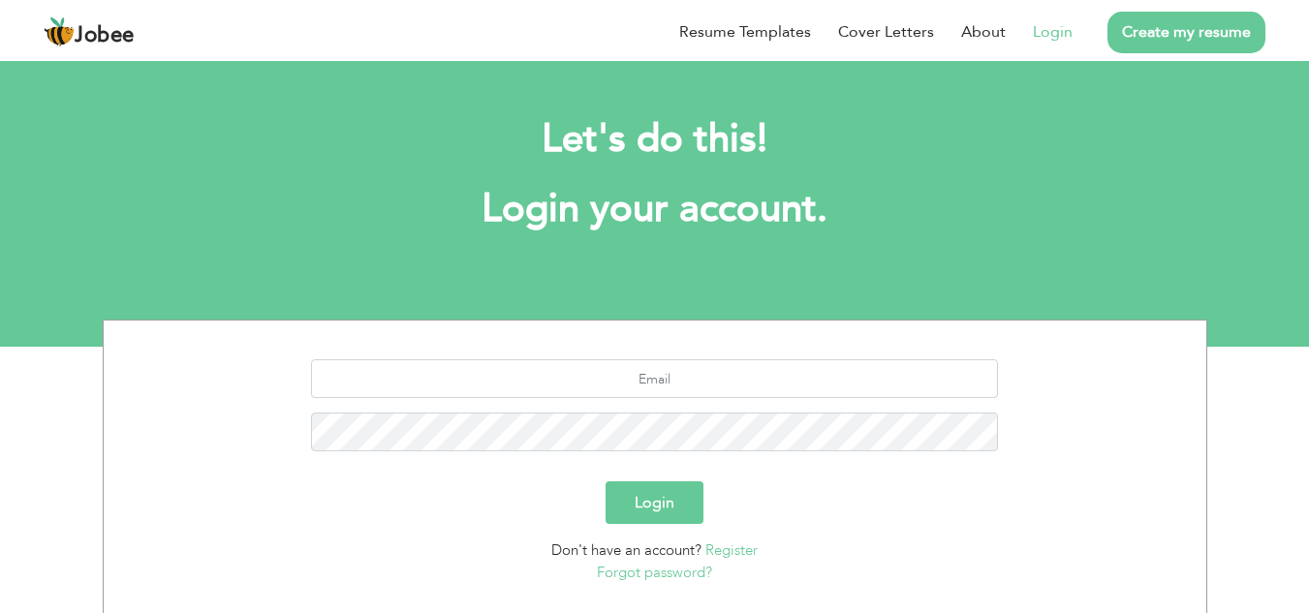
click at [1049, 42] on link "Login" at bounding box center [1053, 31] width 40 height 23
click at [680, 391] on input "text" at bounding box center [654, 379] width 687 height 39
type input "[EMAIL_ADDRESS][DOMAIN_NAME]"
click at [606, 482] on button "Login" at bounding box center [655, 503] width 98 height 43
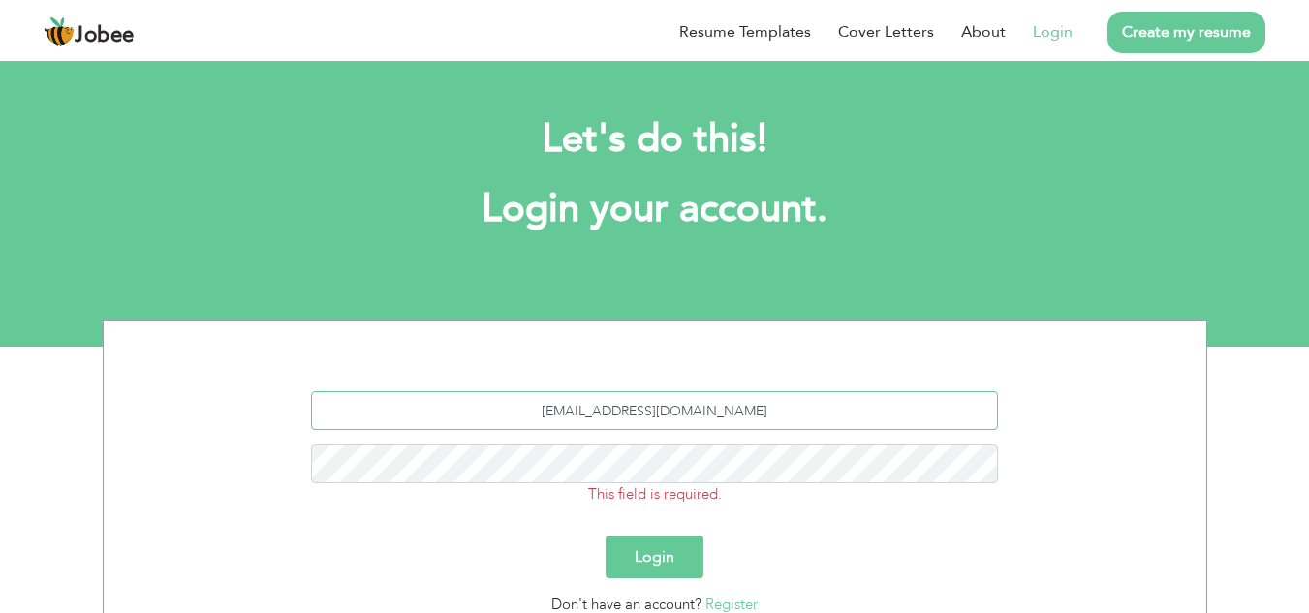
click at [664, 418] on input "[EMAIL_ADDRESS][DOMAIN_NAME]" at bounding box center [654, 411] width 687 height 39
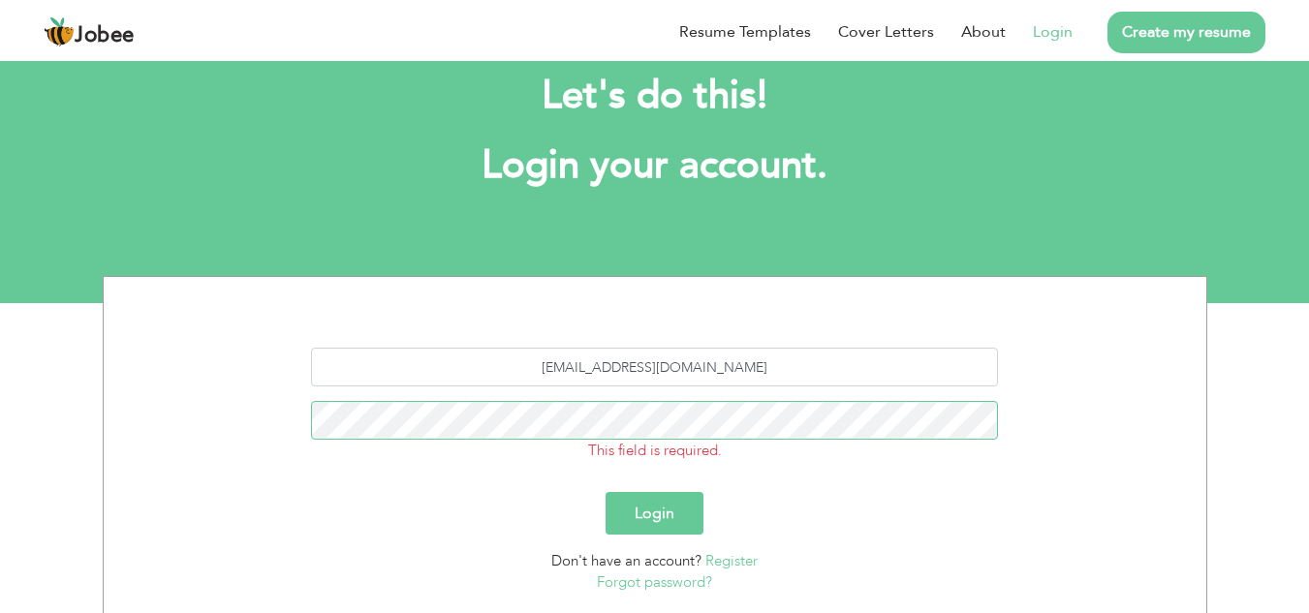
scroll to position [93, 0]
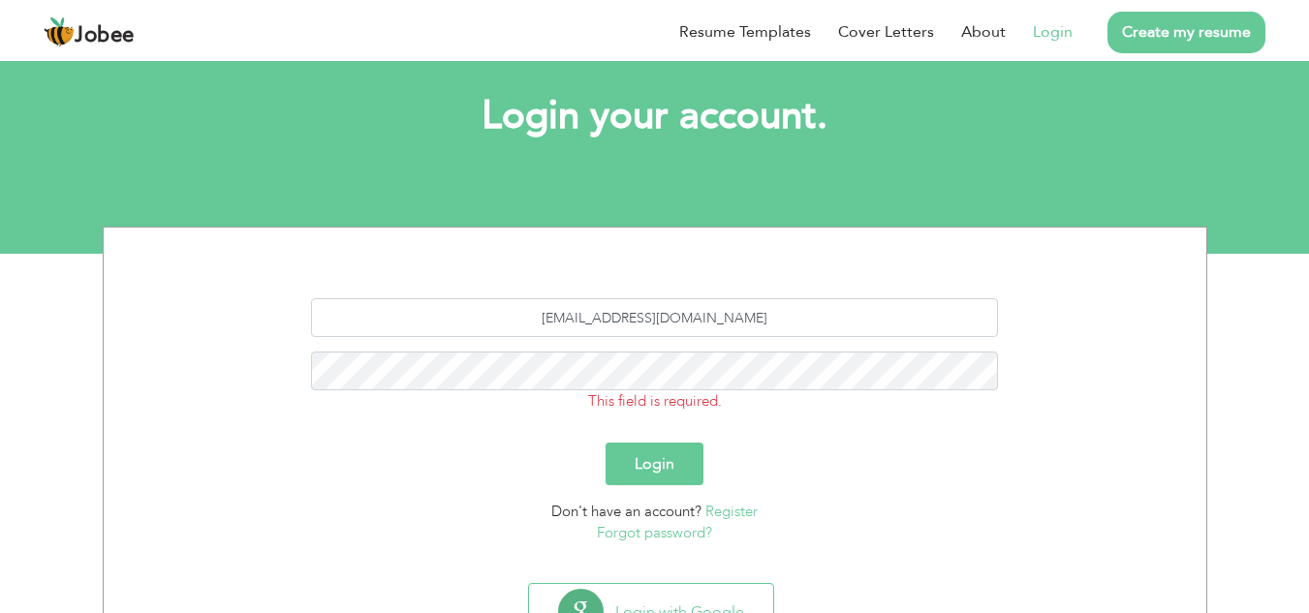
click at [631, 527] on link "Forgot password?" at bounding box center [654, 532] width 115 height 19
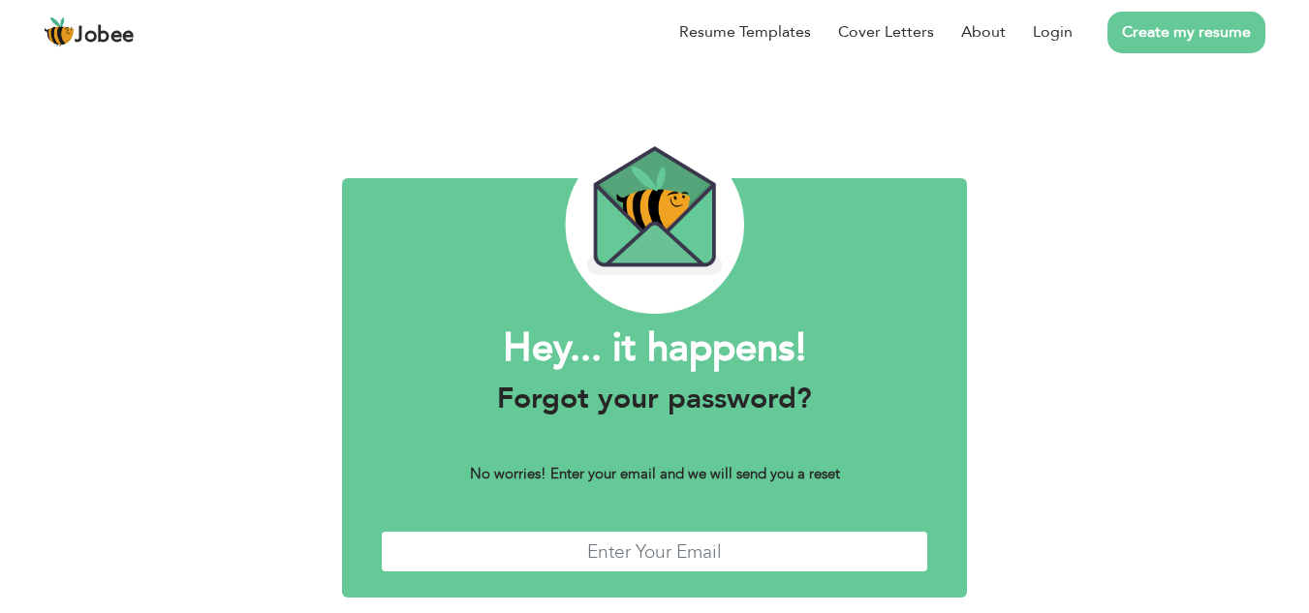
click at [621, 551] on input "text" at bounding box center [655, 552] width 549 height 42
type input "[EMAIL_ADDRESS][DOMAIN_NAME]"
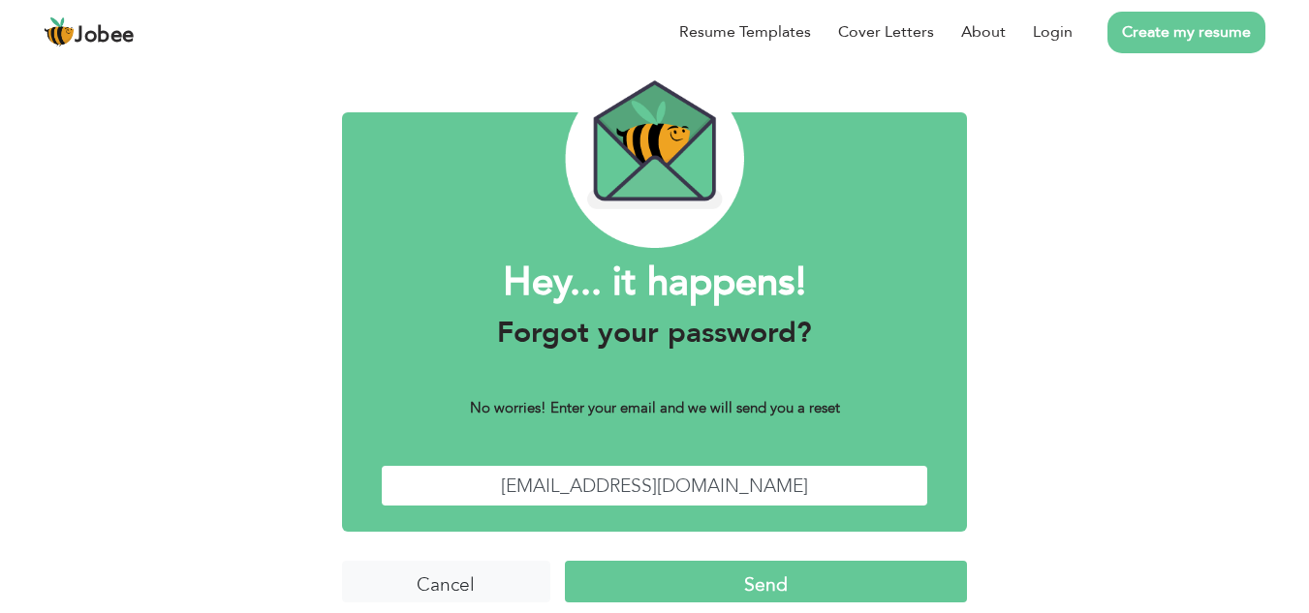
scroll to position [84, 0]
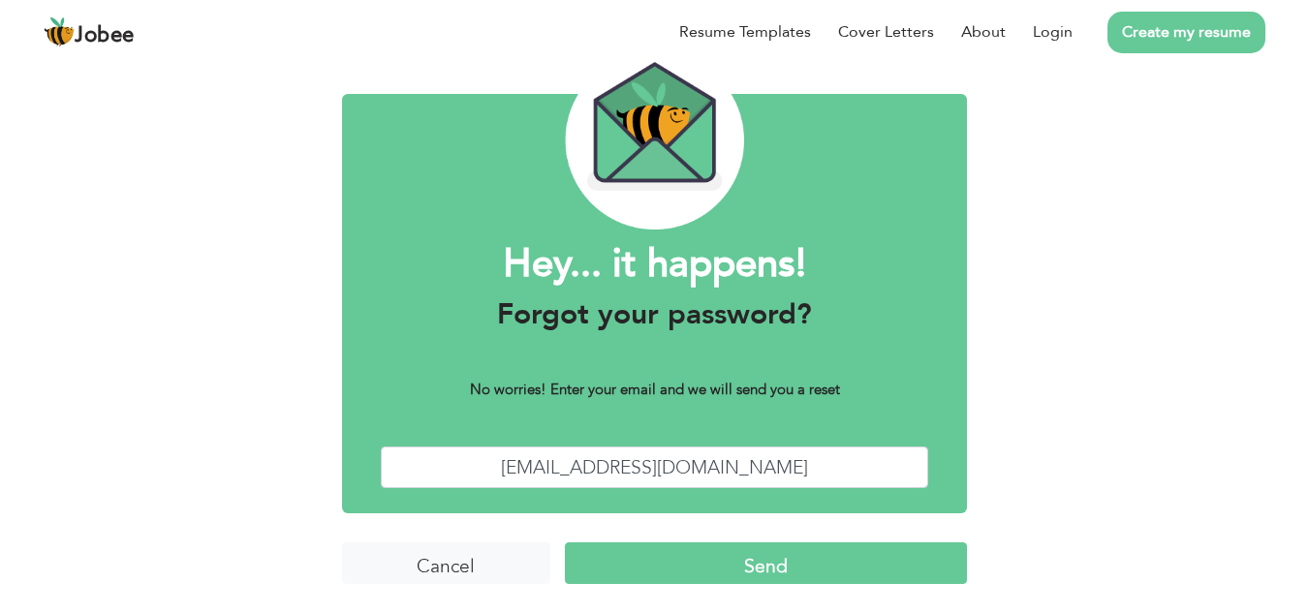
click at [823, 574] on input "Send" at bounding box center [766, 564] width 402 height 42
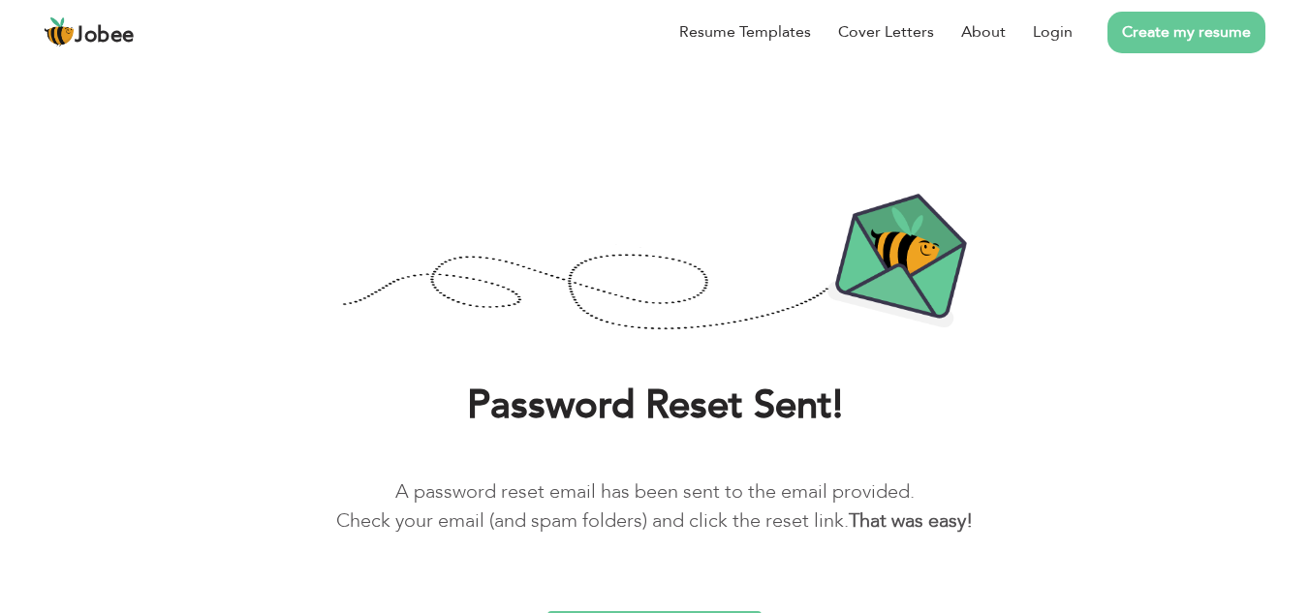
scroll to position [45, 0]
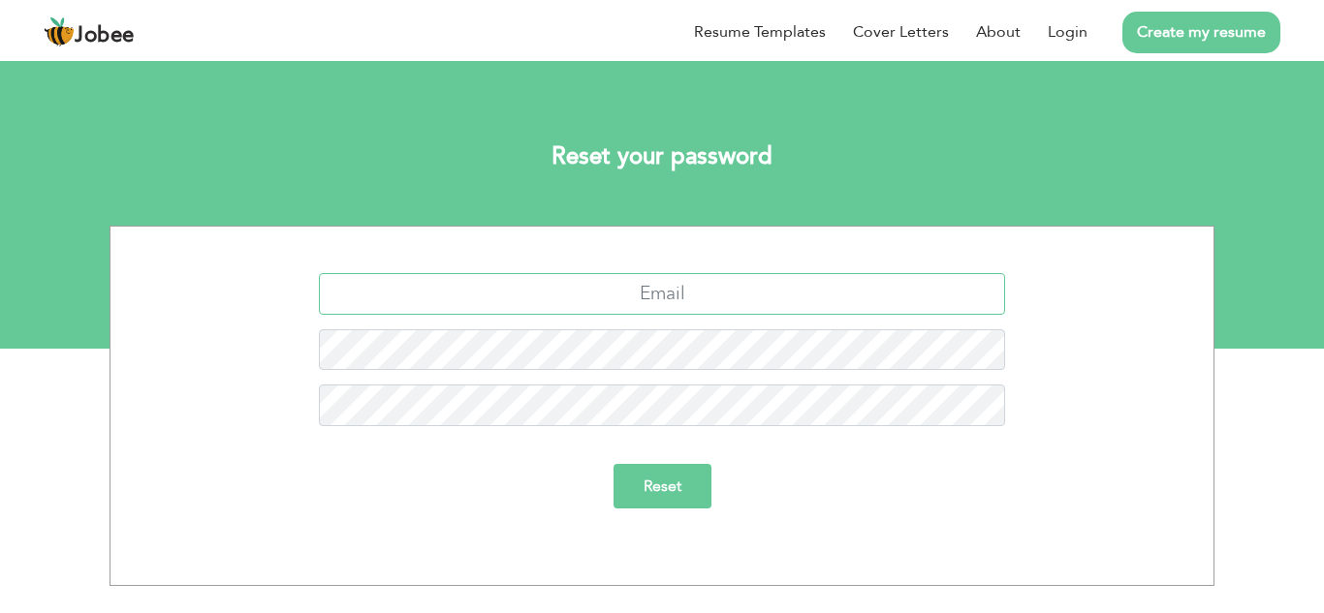
click at [766, 287] on input "text" at bounding box center [662, 294] width 687 height 42
type input "[EMAIL_ADDRESS][DOMAIN_NAME]"
click at [613, 464] on input "Reset" at bounding box center [662, 486] width 98 height 45
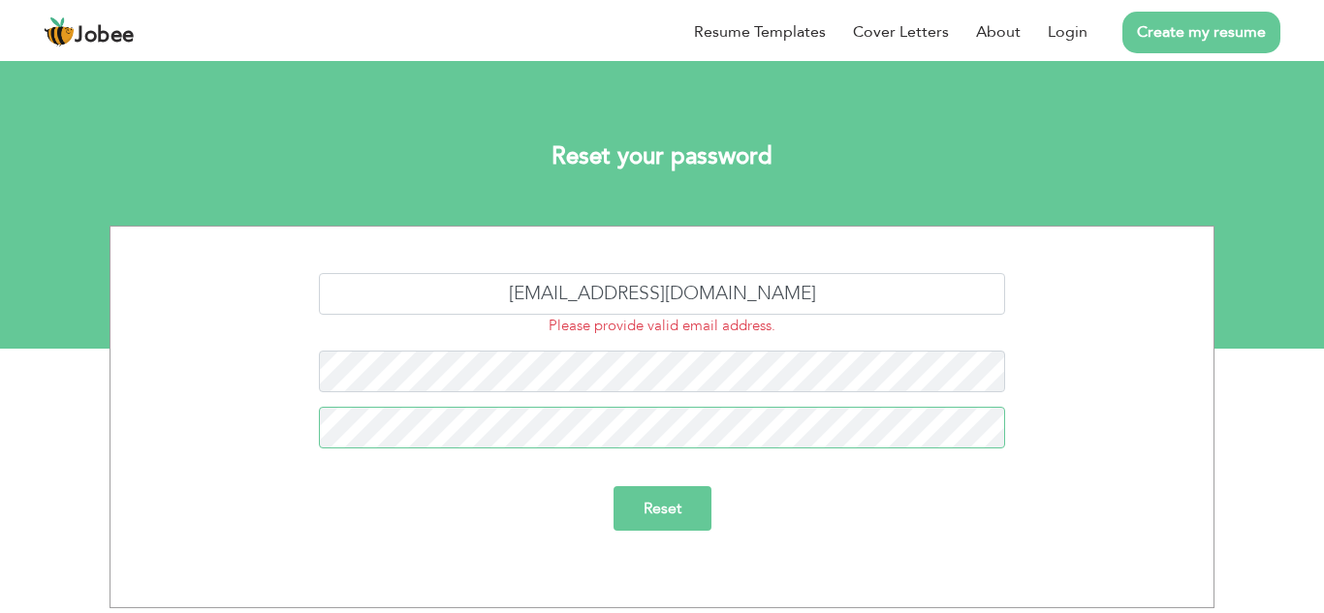
click at [613, 486] on input "Reset" at bounding box center [662, 508] width 98 height 45
click at [770, 295] on input "[EMAIL_ADDRESS][DOMAIN_NAME]" at bounding box center [662, 294] width 687 height 42
click at [680, 294] on input "[EMAIL_ADDRESS][DOMAIN_NAME]" at bounding box center [662, 294] width 687 height 42
type input "g"
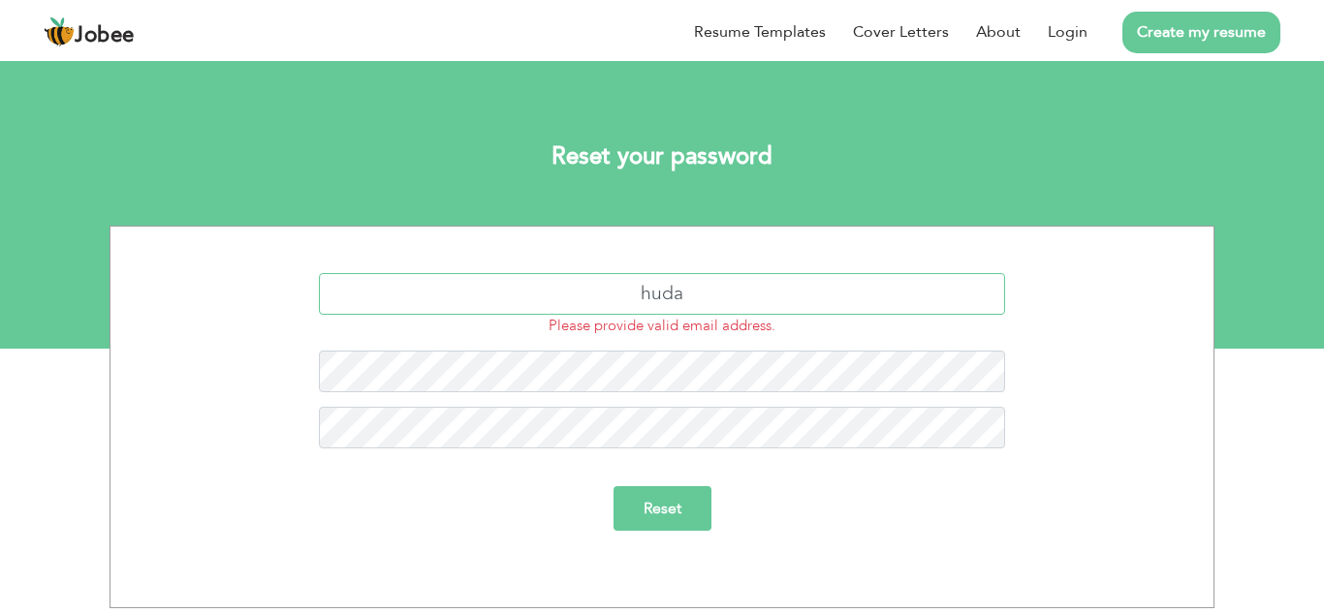
type input "[EMAIL_ADDRESS][DOMAIN_NAME]"
click at [695, 508] on input "Reset" at bounding box center [662, 508] width 98 height 45
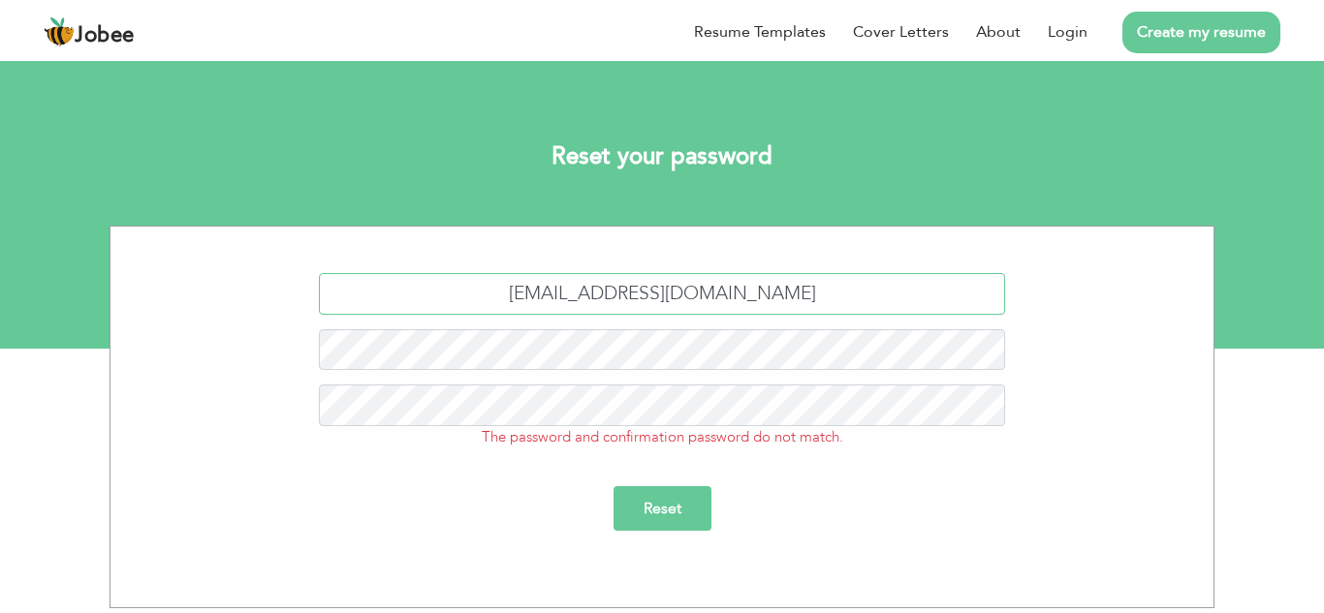
click at [785, 303] on input "[EMAIL_ADDRESS][DOMAIN_NAME]" at bounding box center [662, 294] width 687 height 42
click at [785, 303] on input "hudaimaging@gmai" at bounding box center [662, 294] width 687 height 42
type input "[EMAIL_ADDRESS][DOMAIN_NAME]"
click at [613, 486] on input "Reset" at bounding box center [662, 508] width 98 height 45
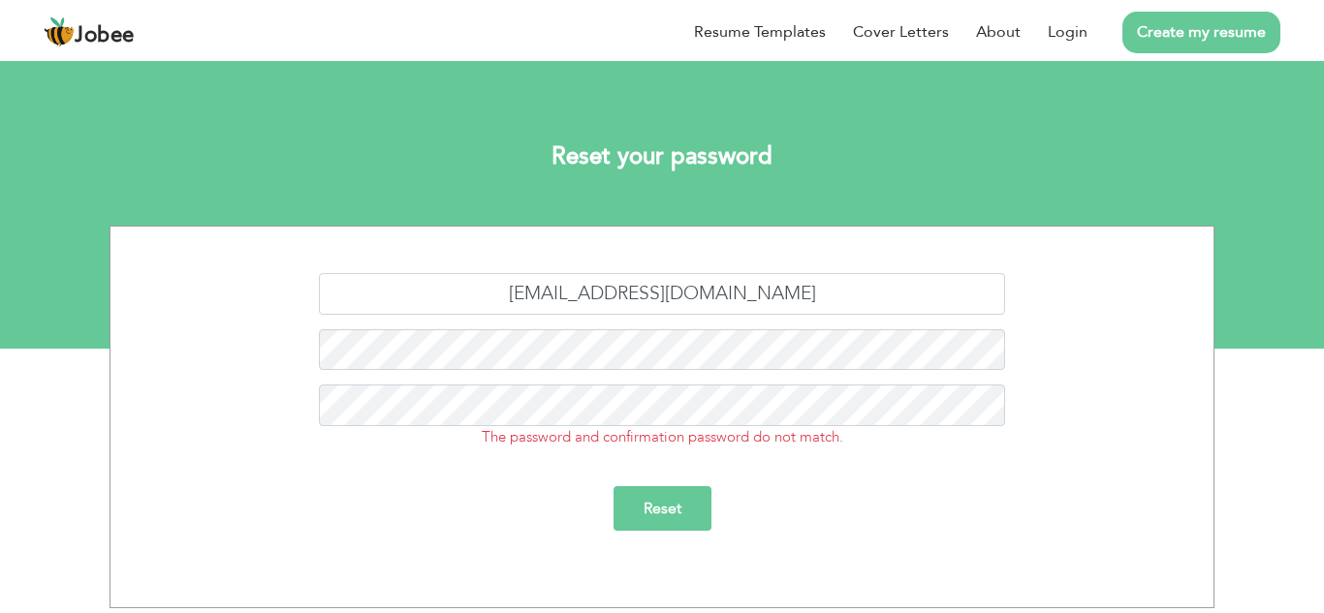
click at [685, 502] on input "Reset" at bounding box center [662, 508] width 98 height 45
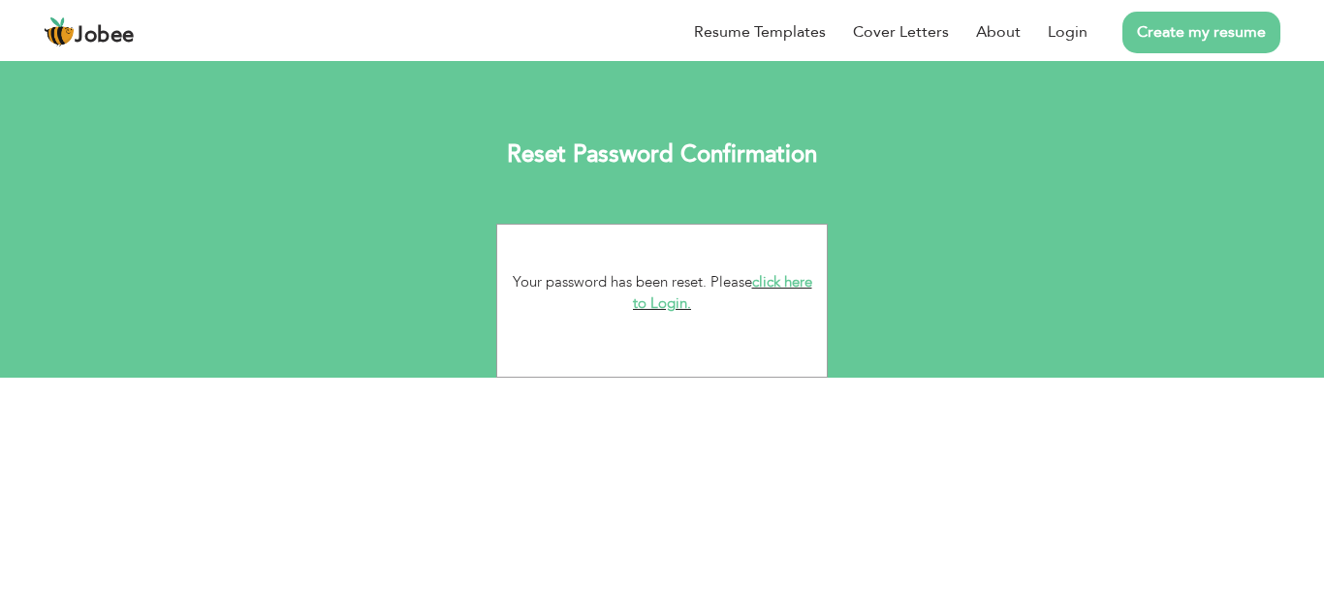
click at [681, 308] on link "click here to Login." at bounding box center [722, 293] width 179 height 42
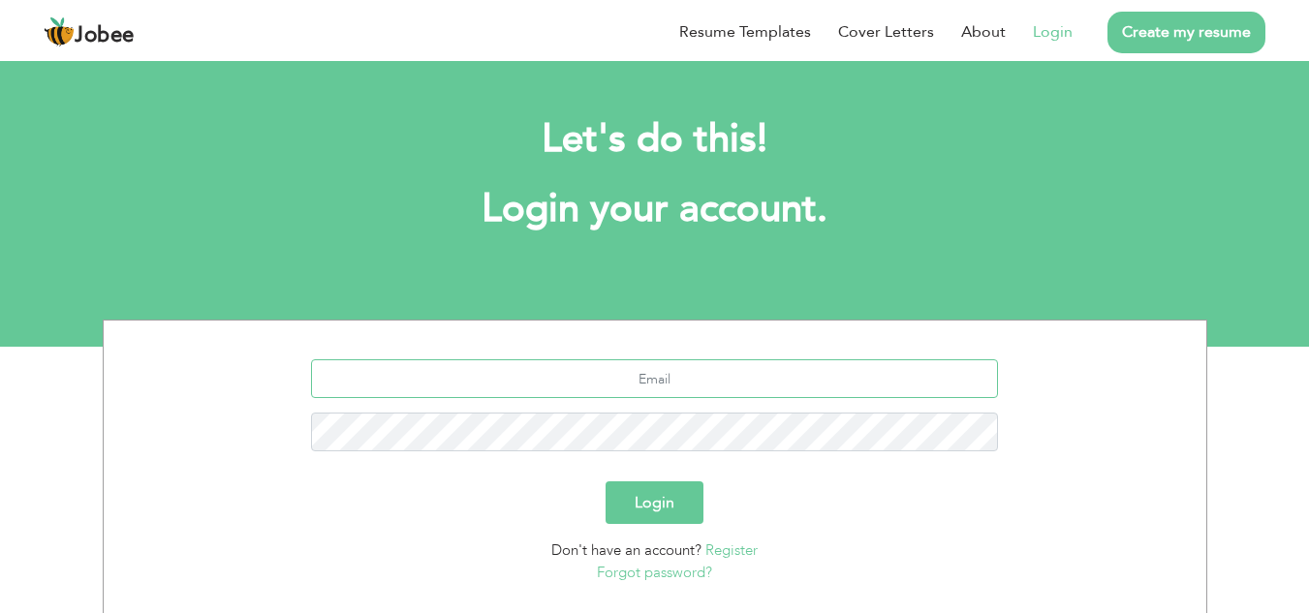
click at [656, 368] on input "text" at bounding box center [654, 379] width 687 height 39
type input "[EMAIL_ADDRESS][DOMAIN_NAME]"
click at [675, 494] on button "Login" at bounding box center [655, 503] width 98 height 43
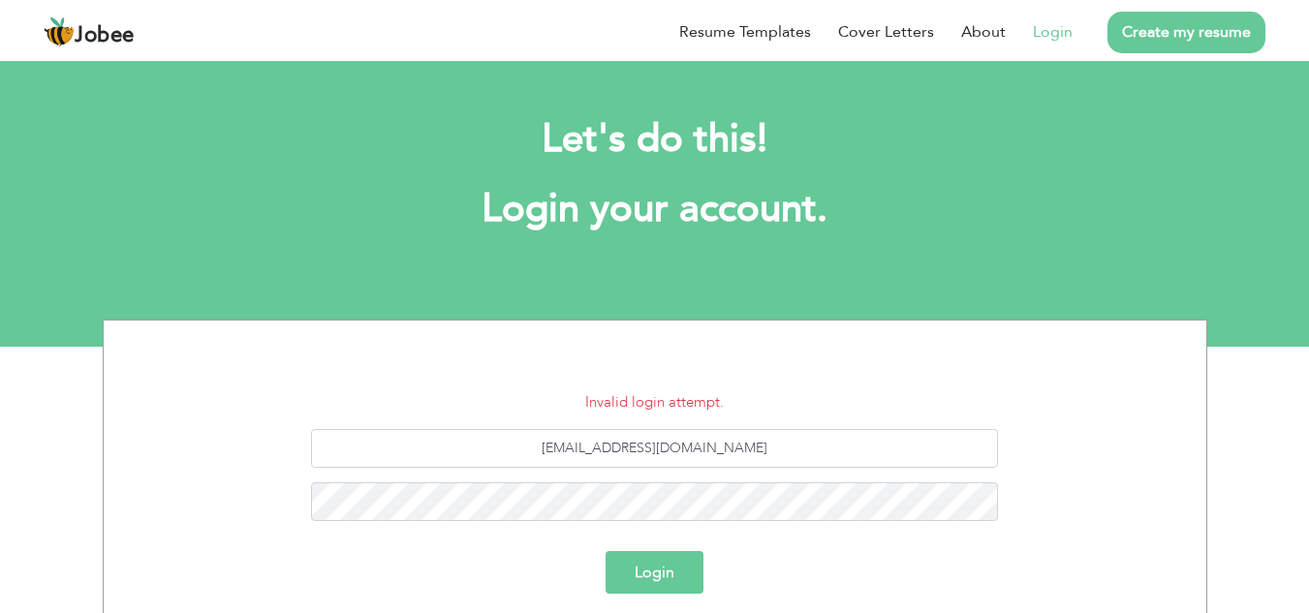
click at [659, 568] on button "Login" at bounding box center [655, 572] width 98 height 43
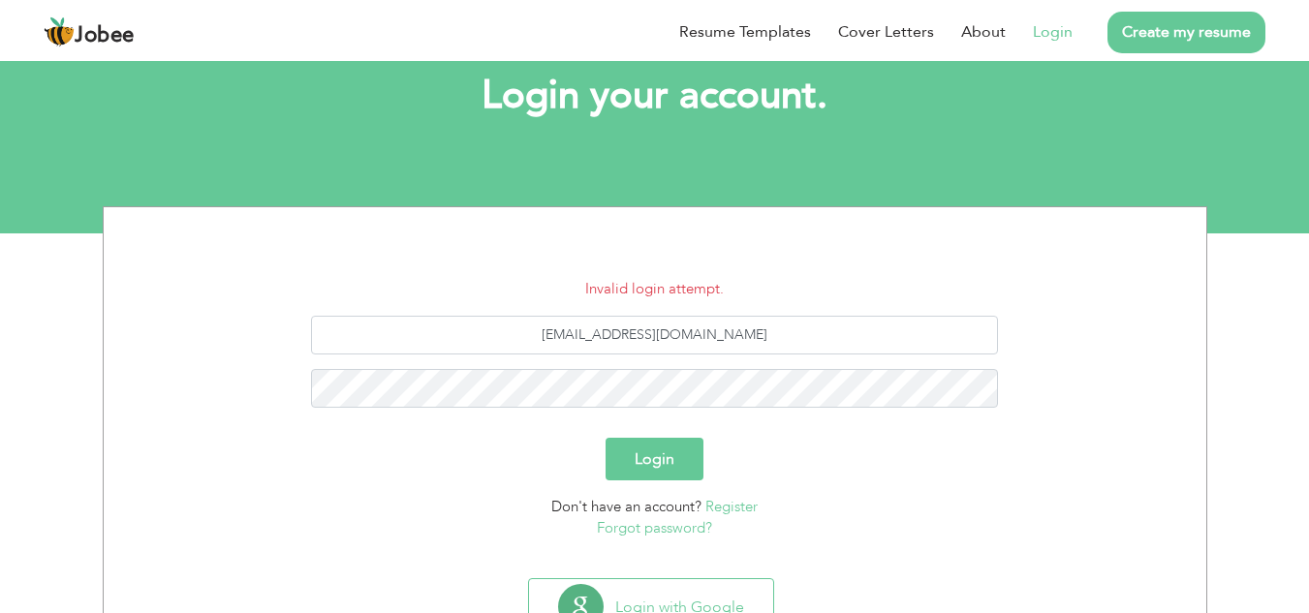
scroll to position [192, 0]
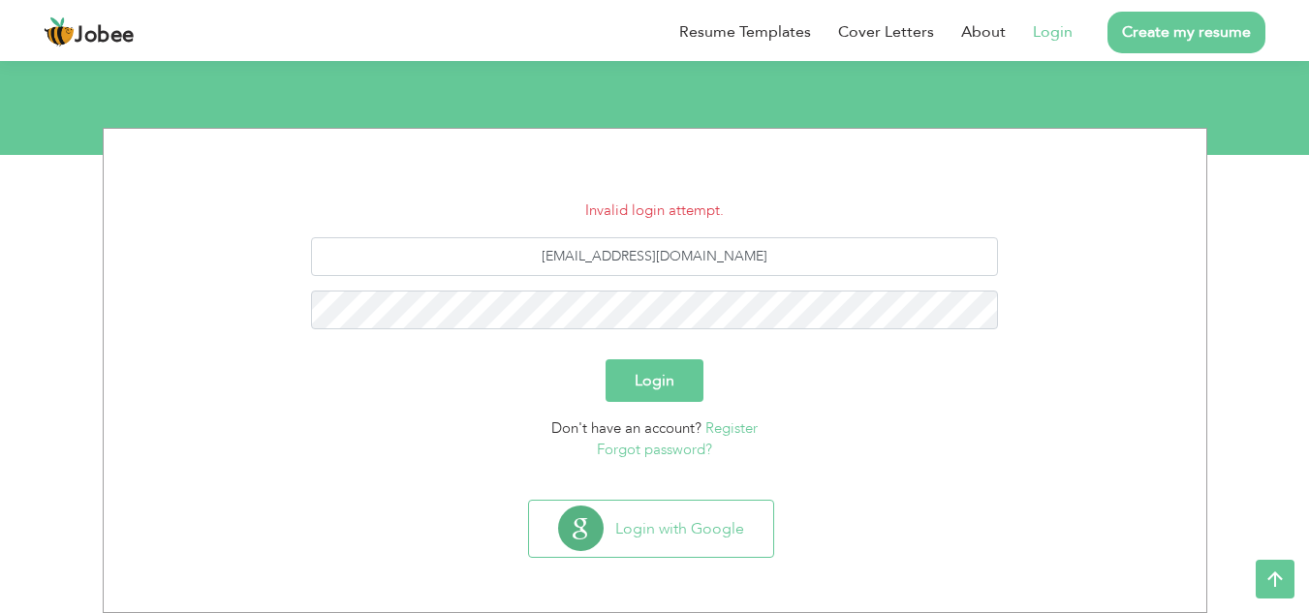
click at [654, 371] on button "Login" at bounding box center [655, 381] width 98 height 43
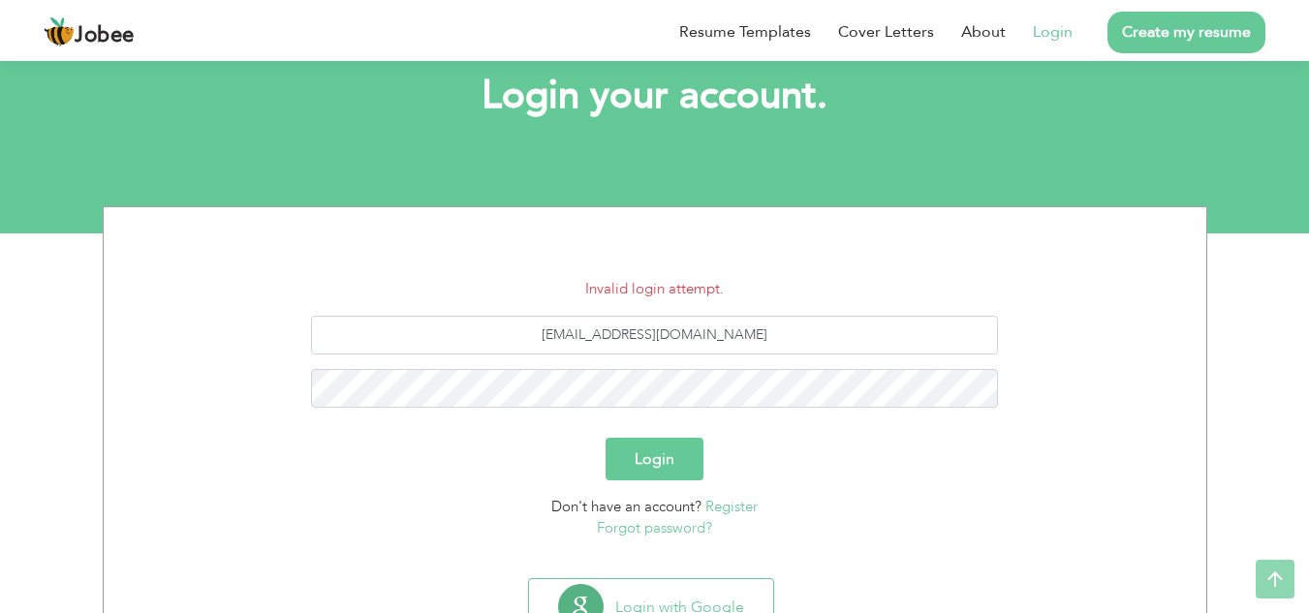
scroll to position [192, 0]
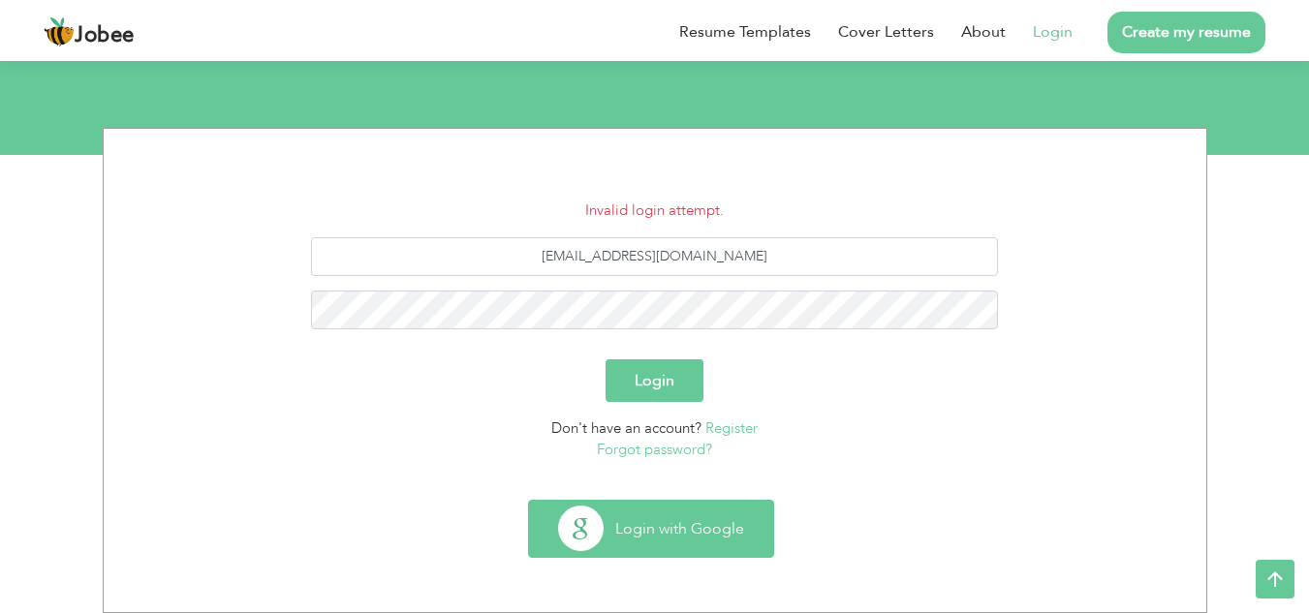
click at [666, 516] on button "Login with Google" at bounding box center [651, 529] width 244 height 56
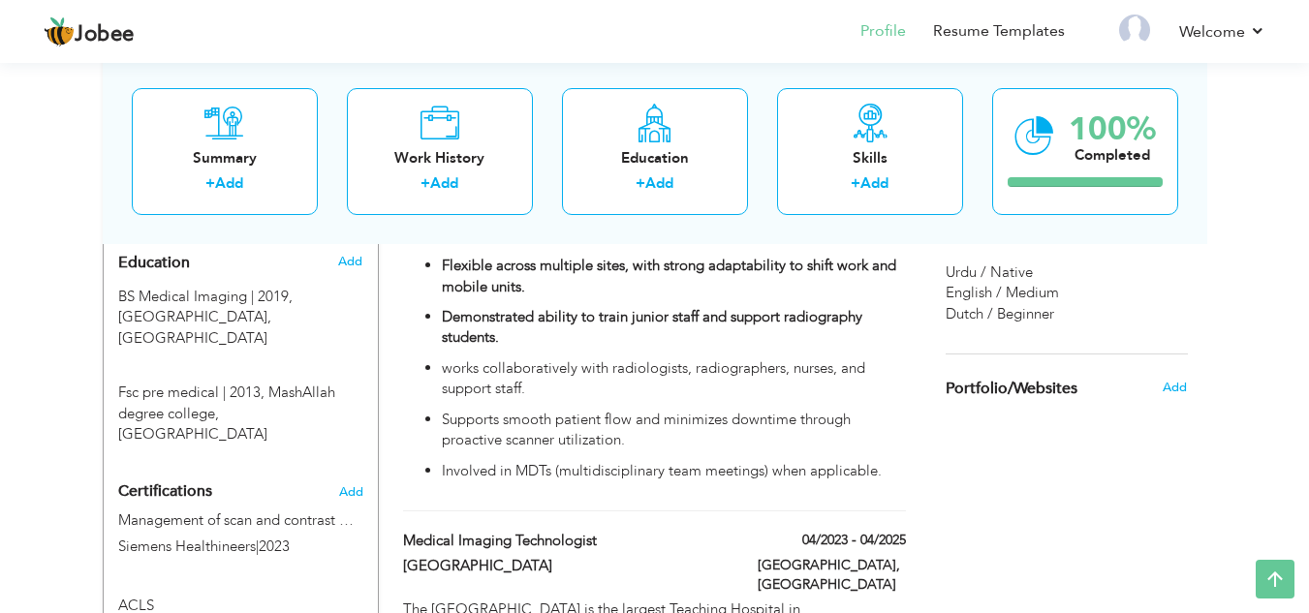
scroll to position [892, 0]
